Goal: Task Accomplishment & Management: Manage account settings

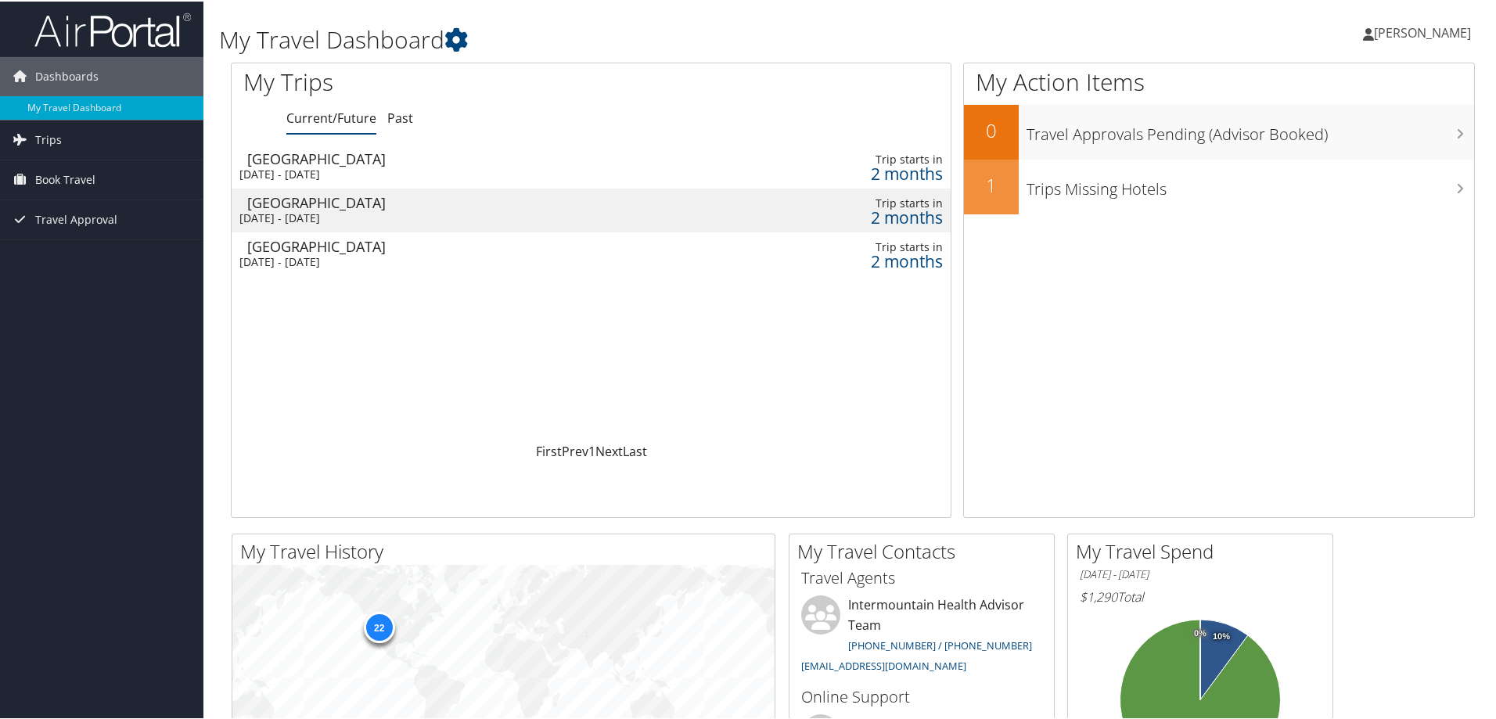
click at [364, 172] on div "[DATE] - [DATE]" at bounding box center [455, 173] width 433 height 14
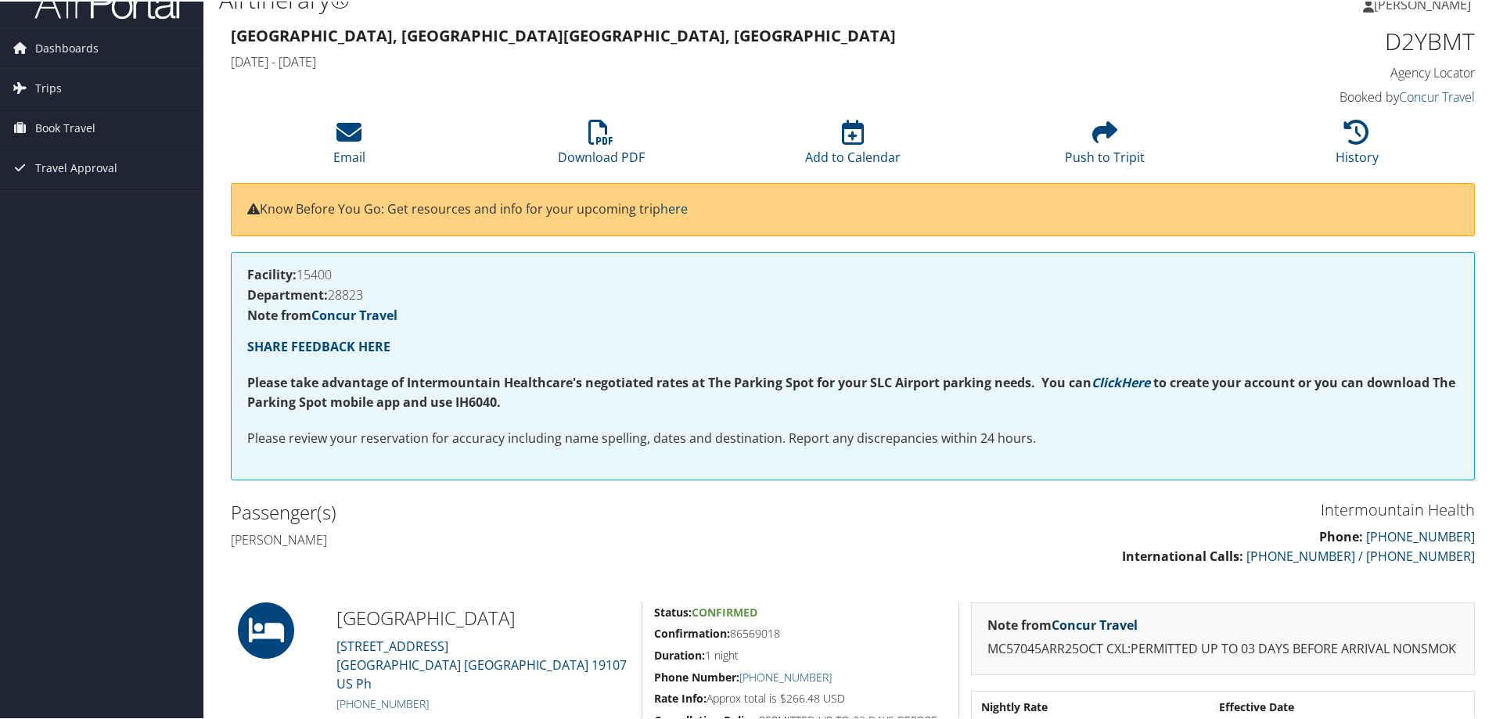
scroll to position [27, 0]
click at [1079, 619] on link "Concur Travel" at bounding box center [1094, 624] width 86 height 17
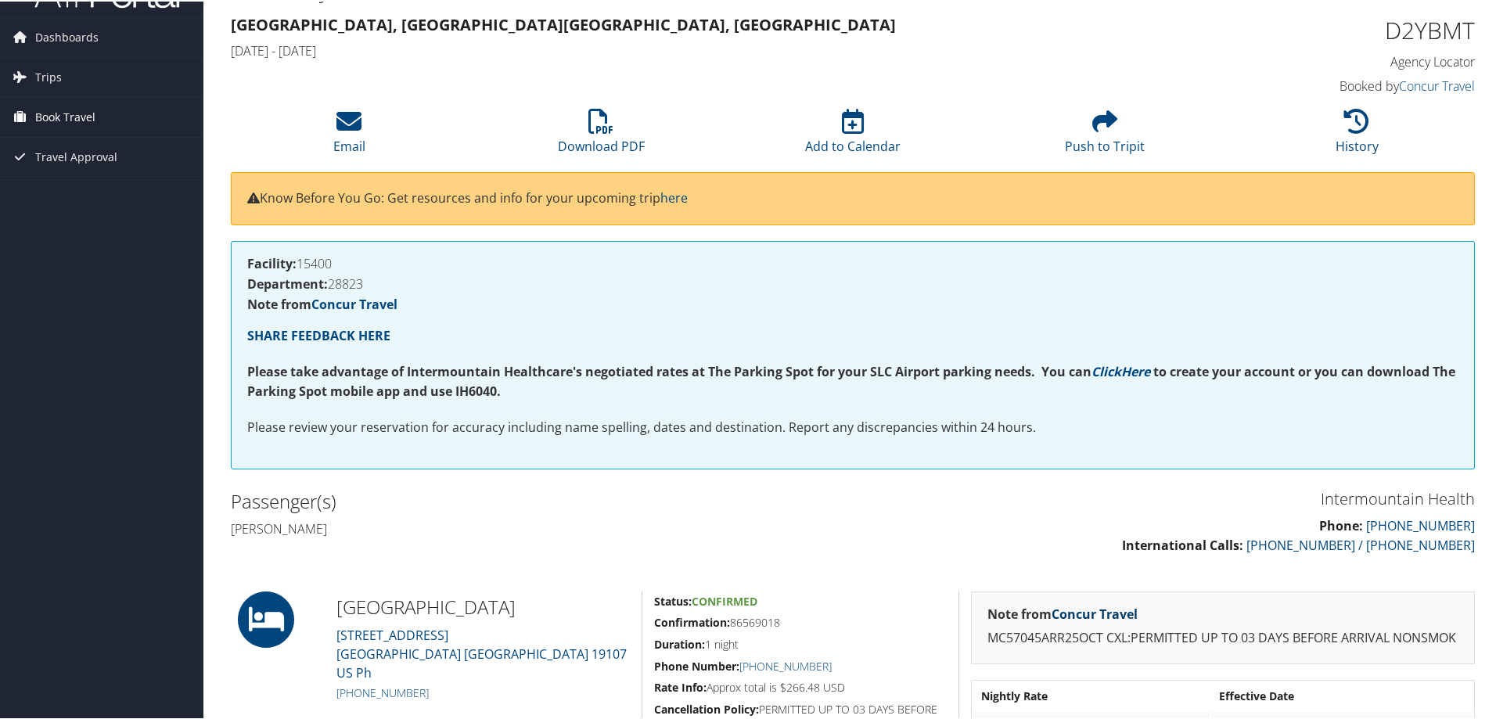
scroll to position [0, 0]
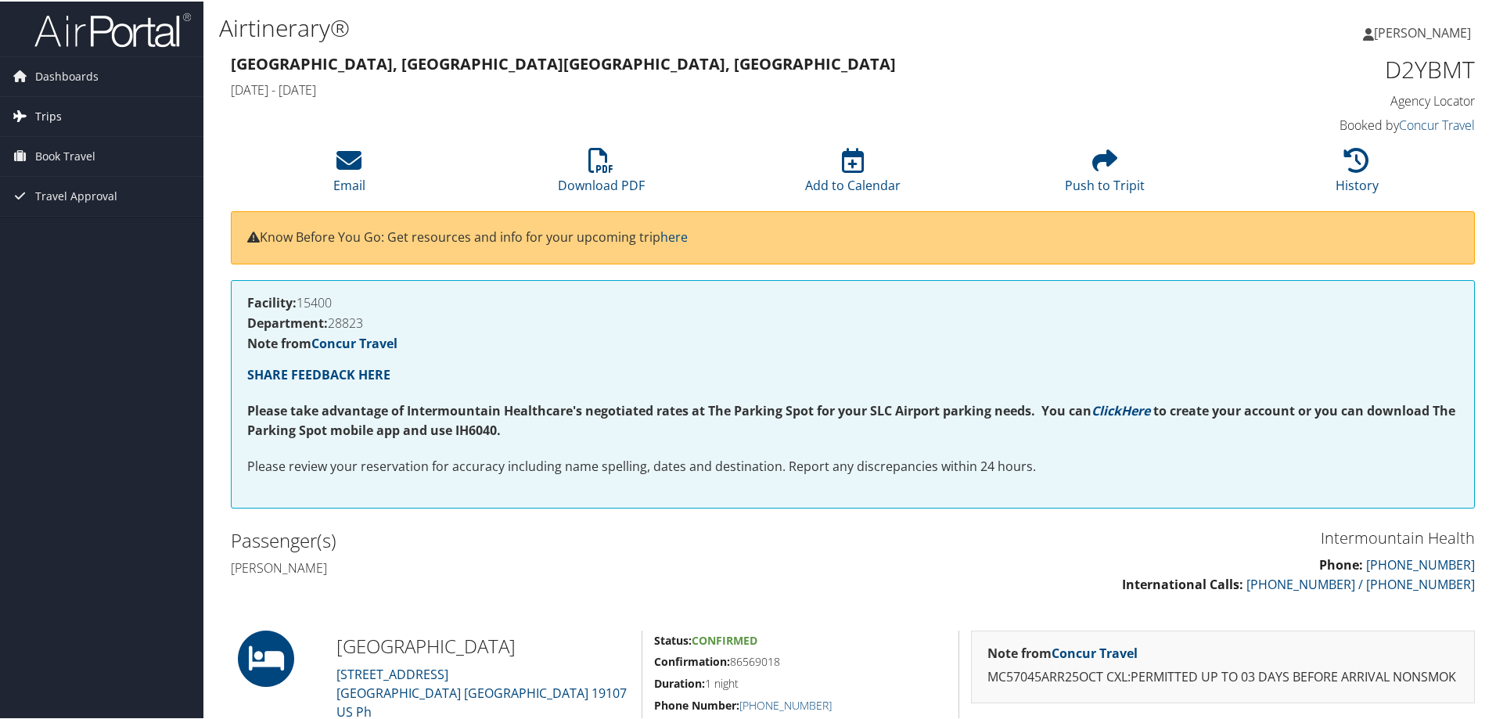
click at [41, 115] on span "Trips" at bounding box center [48, 114] width 27 height 39
click at [64, 256] on span "Travel Approval" at bounding box center [76, 265] width 82 height 39
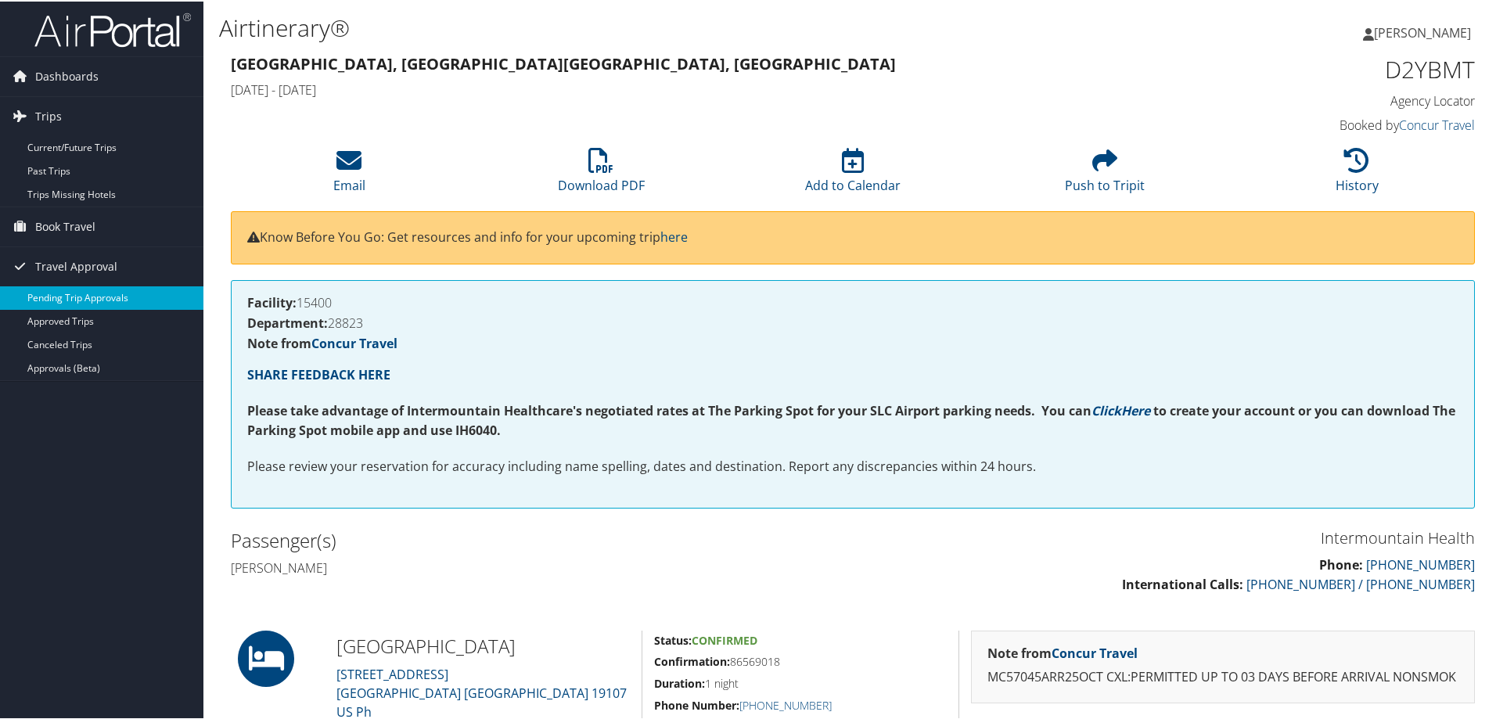
click at [77, 298] on link "Pending Trip Approvals" at bounding box center [101, 296] width 203 height 23
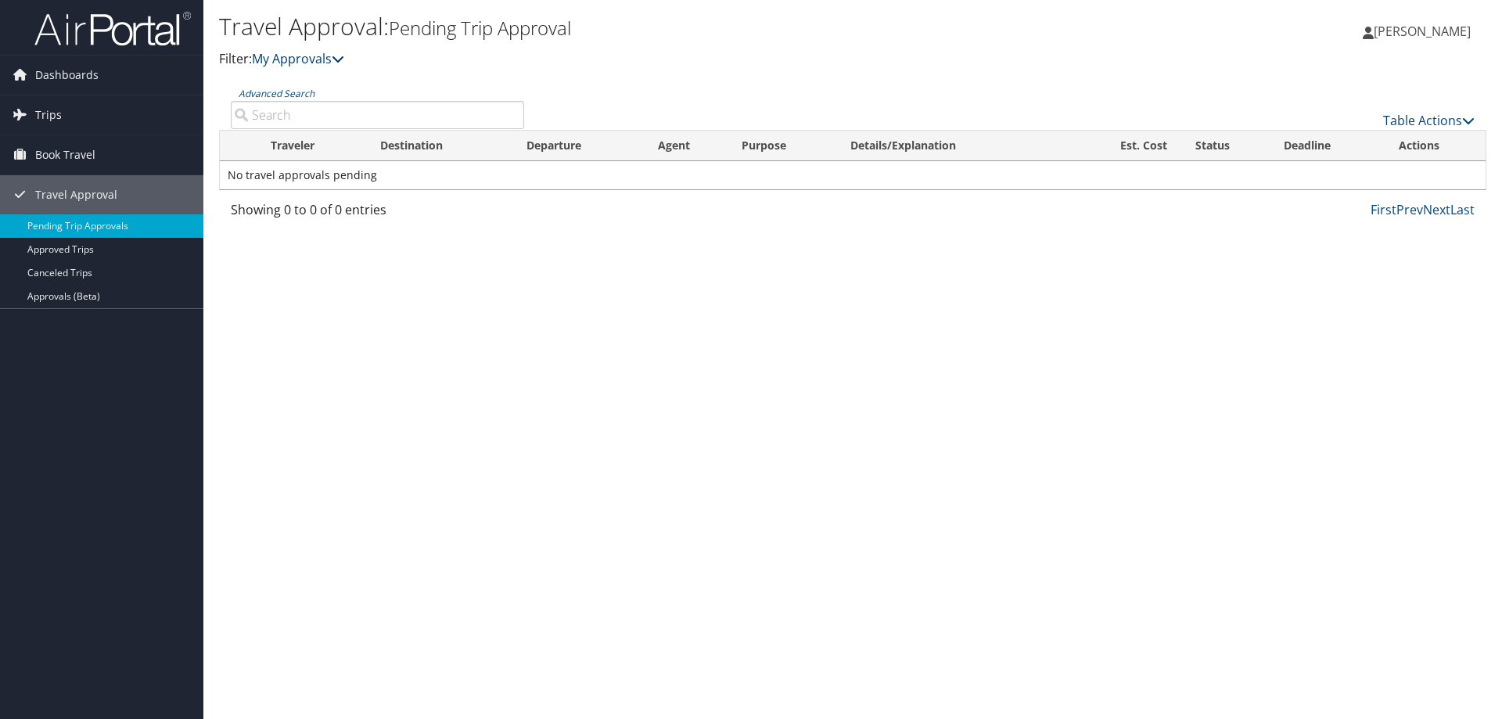
click at [318, 59] on link "My Approvals" at bounding box center [298, 58] width 92 height 17
click at [343, 61] on icon at bounding box center [338, 58] width 13 height 13
click at [289, 93] on link "Advanced Search" at bounding box center [277, 93] width 76 height 13
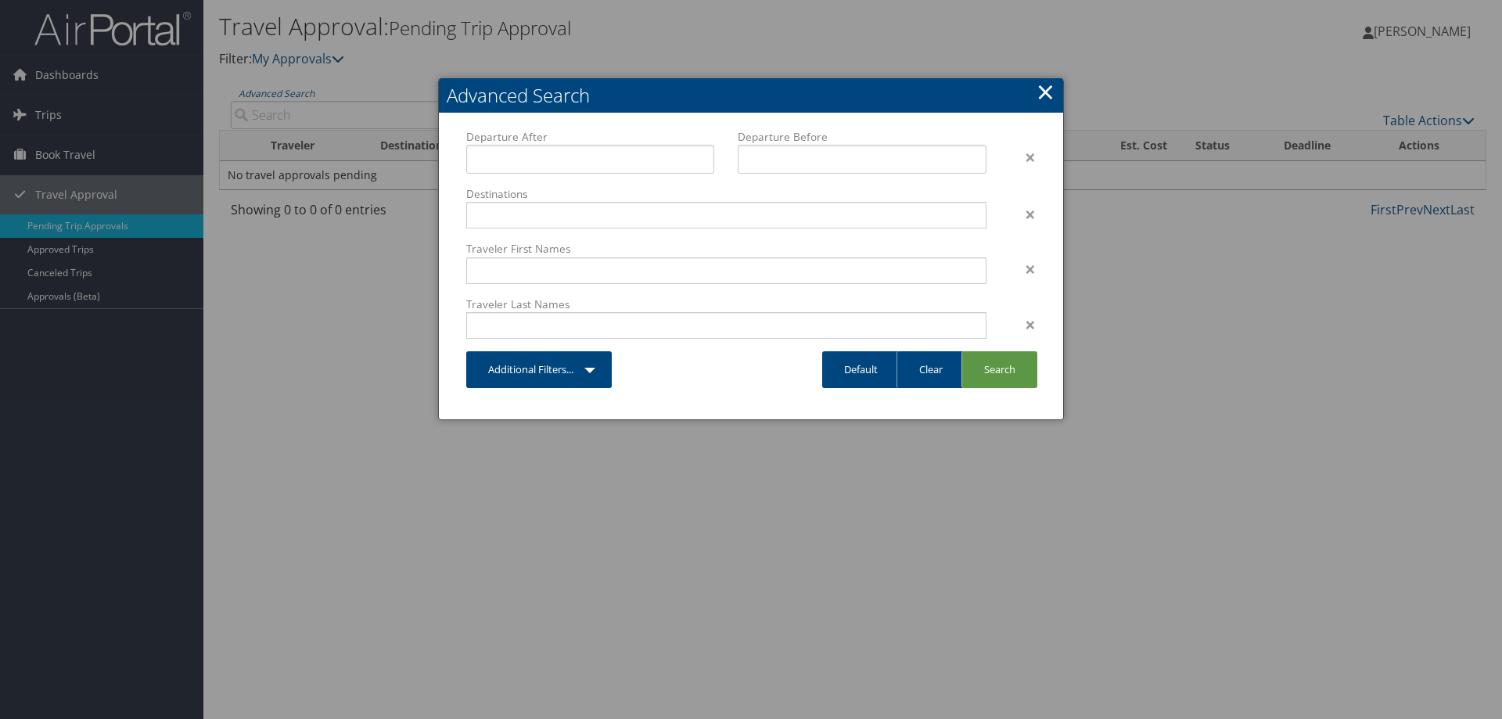
click at [1047, 92] on link "×" at bounding box center [1046, 91] width 18 height 31
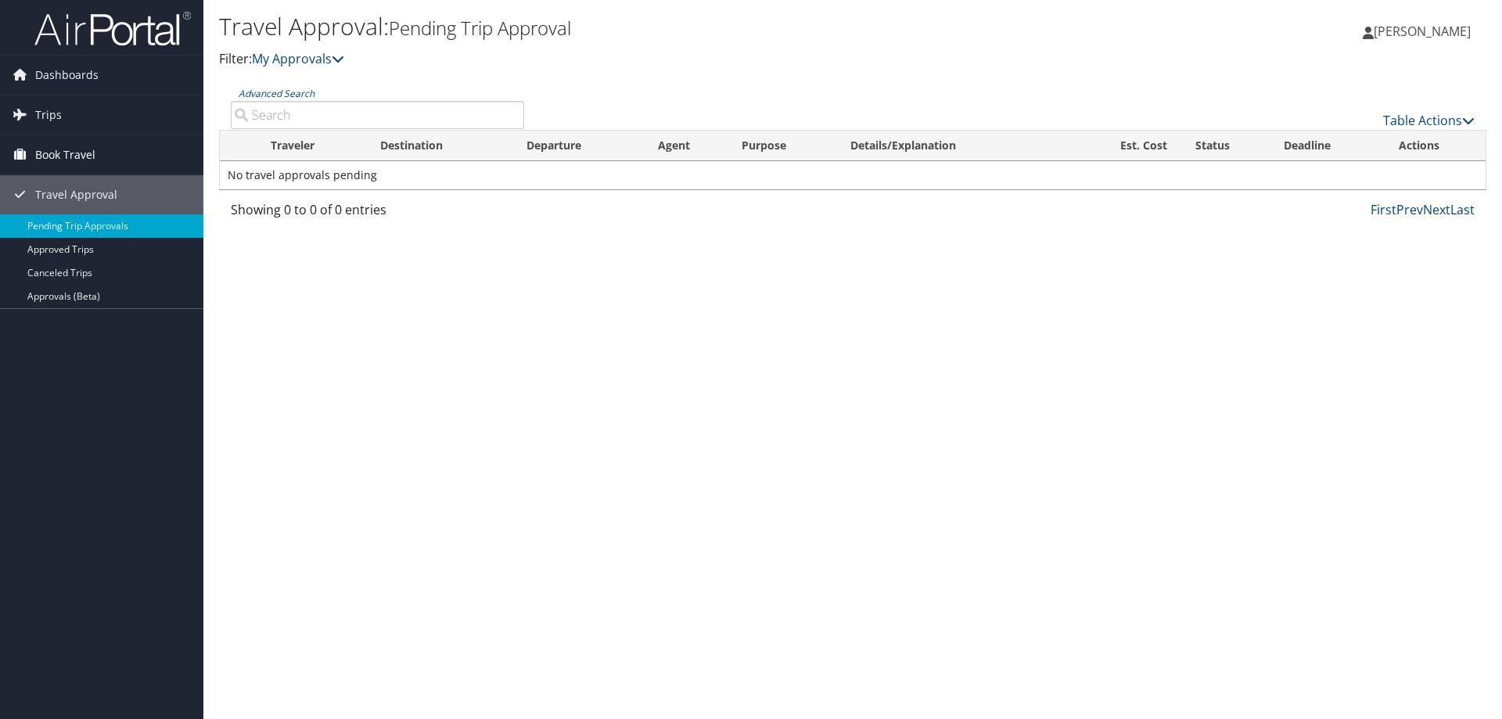
click at [53, 147] on span "Book Travel" at bounding box center [65, 154] width 60 height 39
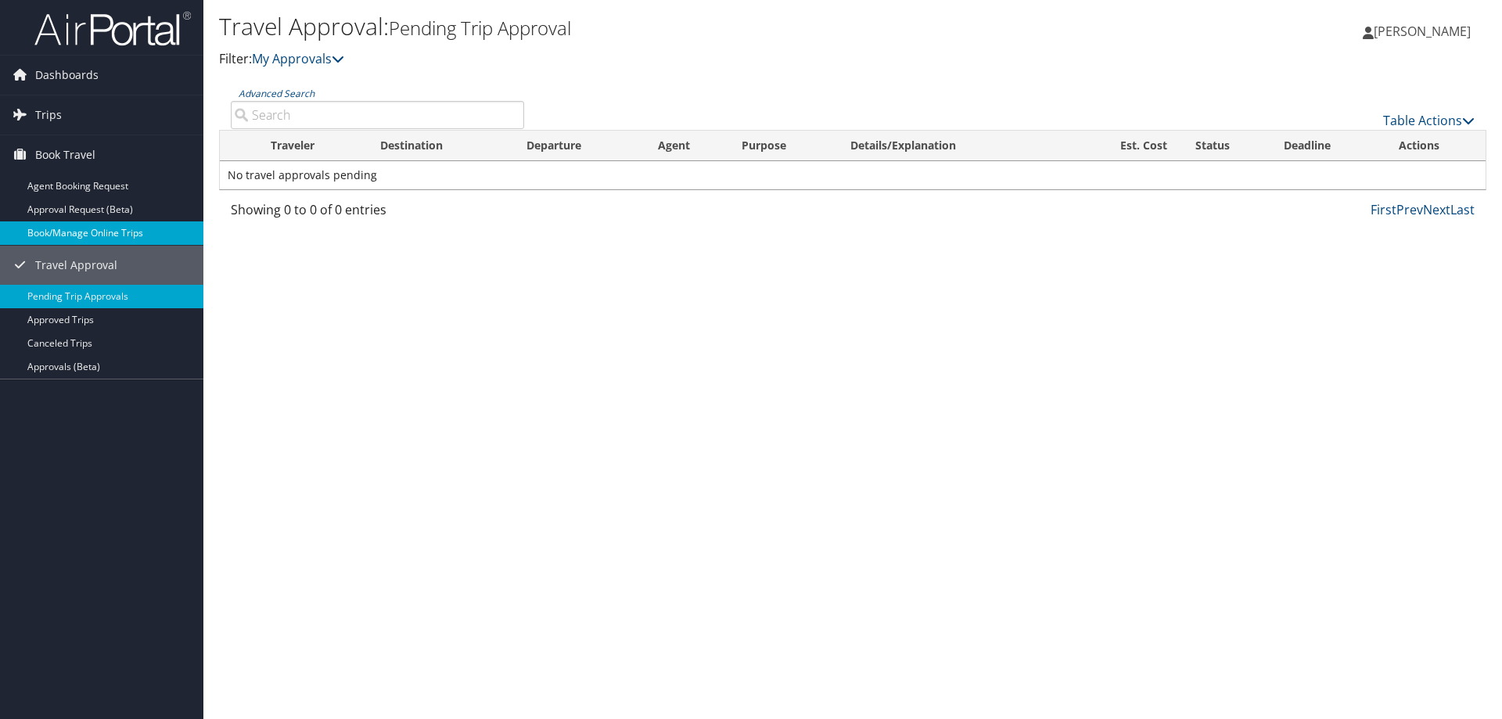
click at [77, 227] on link "Book/Manage Online Trips" at bounding box center [101, 232] width 203 height 23
